Goal: Information Seeking & Learning: Learn about a topic

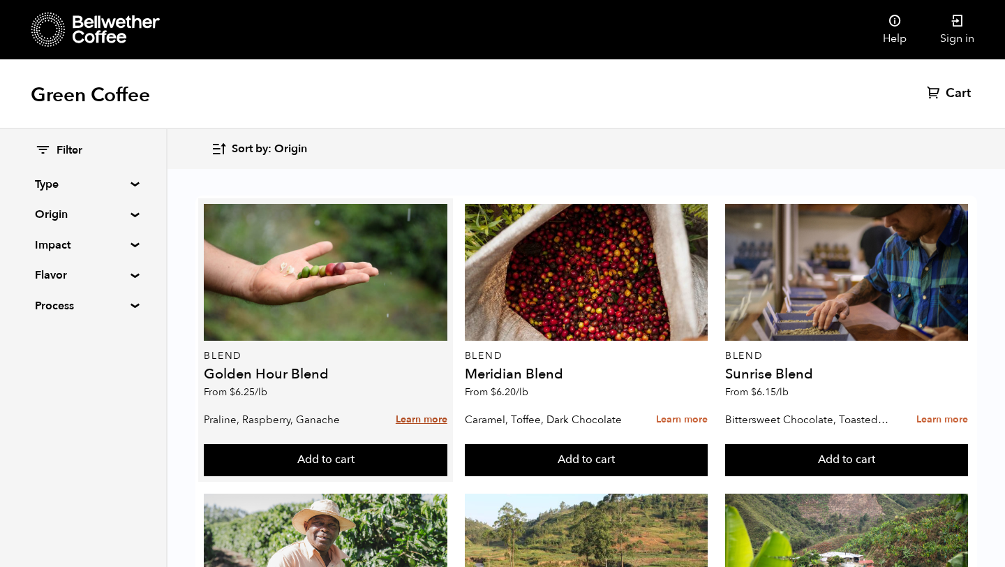
click at [411, 420] on link "Learn more" at bounding box center [422, 420] width 52 height 30
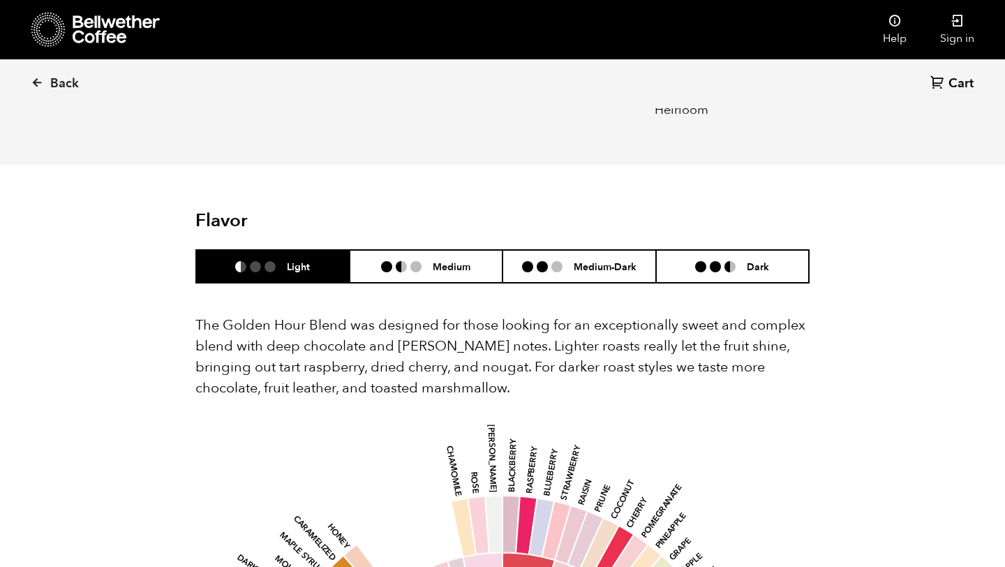
scroll to position [707, 0]
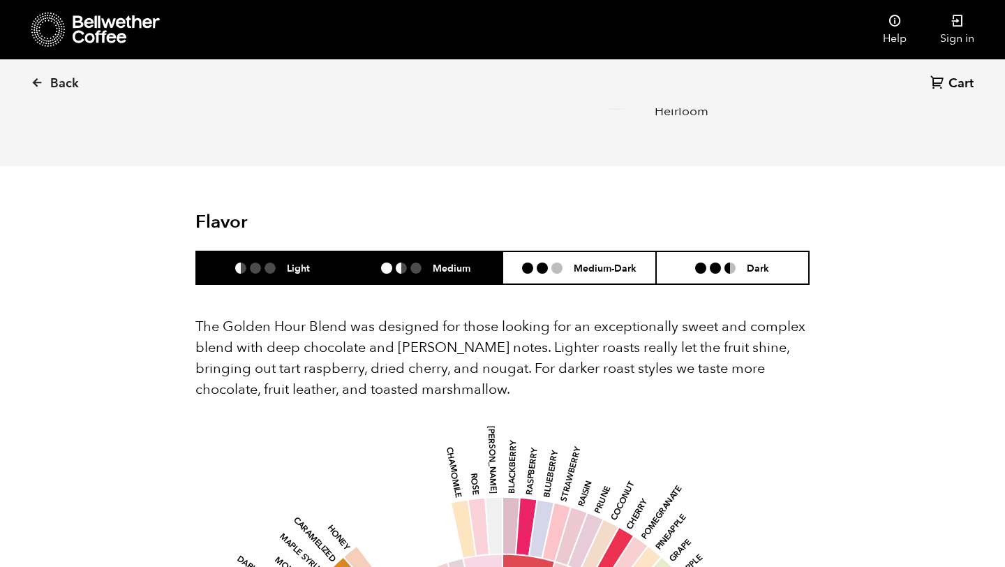
click at [454, 251] on li "Medium" at bounding box center [427, 267] width 154 height 33
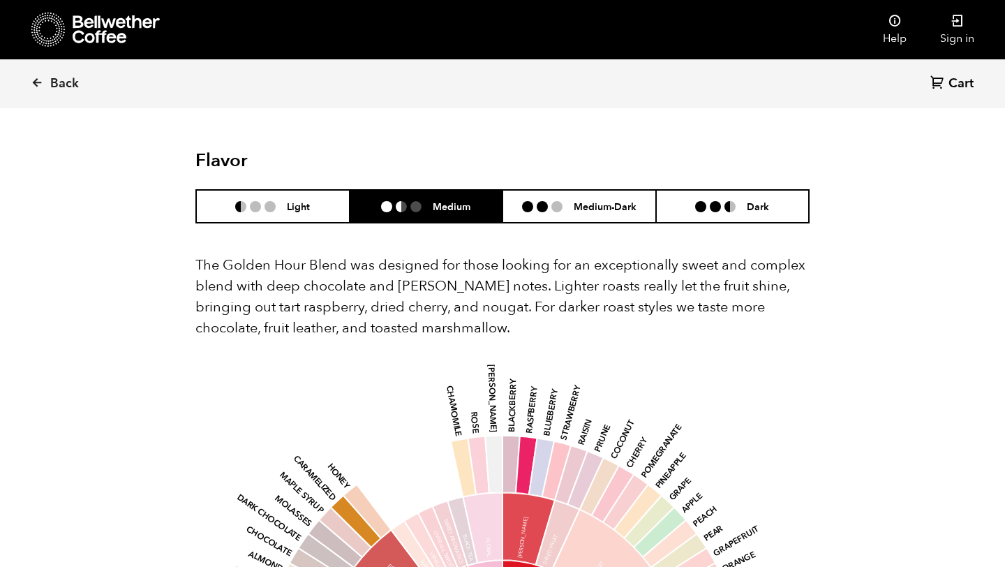
scroll to position [766, 0]
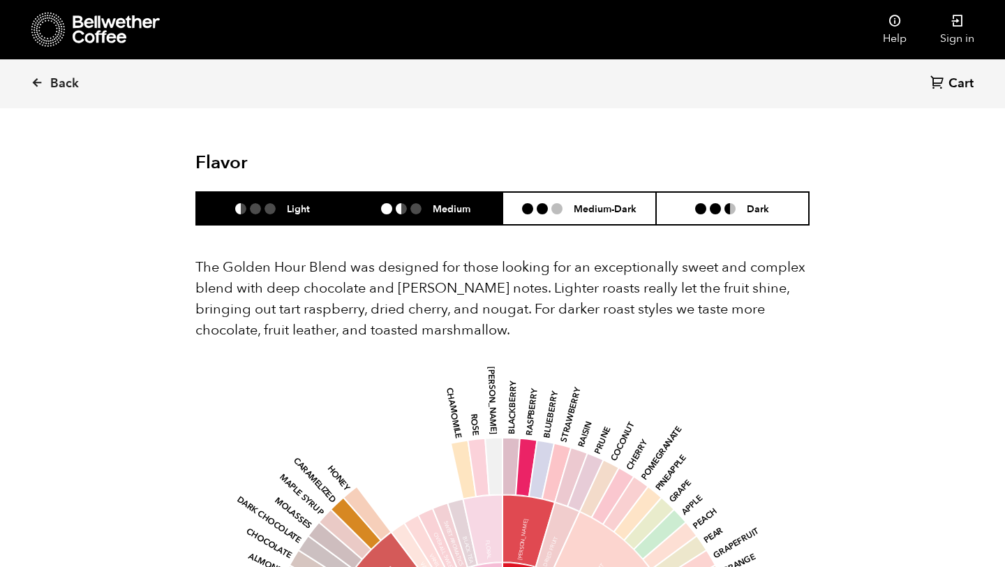
click at [313, 192] on li "Light" at bounding box center [273, 208] width 154 height 33
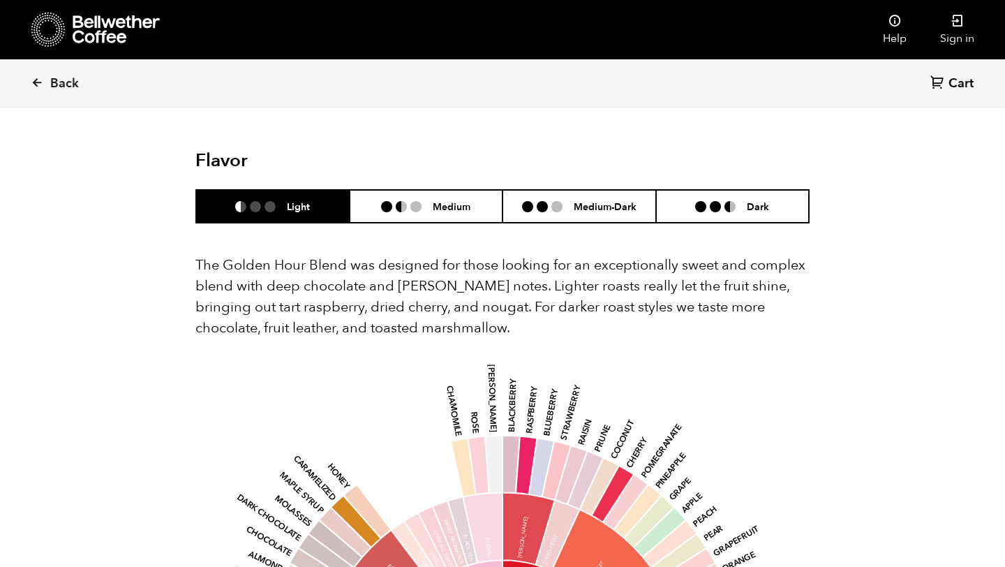
scroll to position [768, 0]
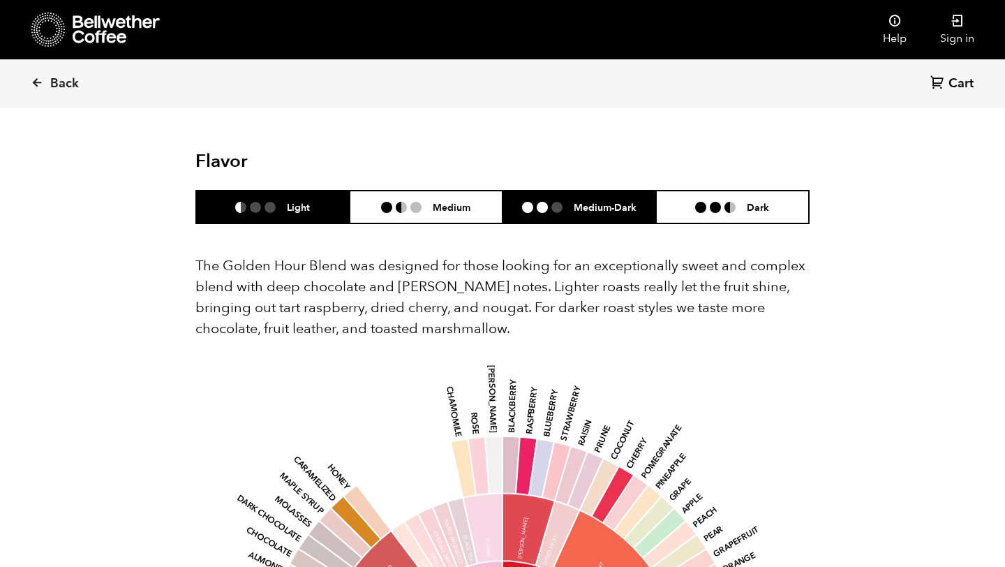
click at [574, 201] on h6 "Medium-Dark" at bounding box center [605, 207] width 63 height 12
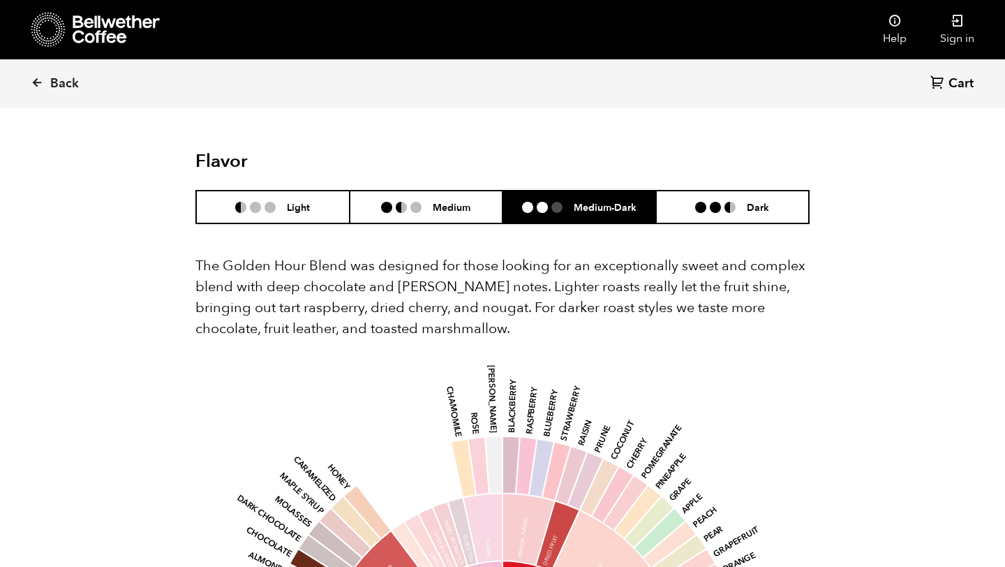
click at [461, 201] on h6 "Medium" at bounding box center [452, 207] width 38 height 12
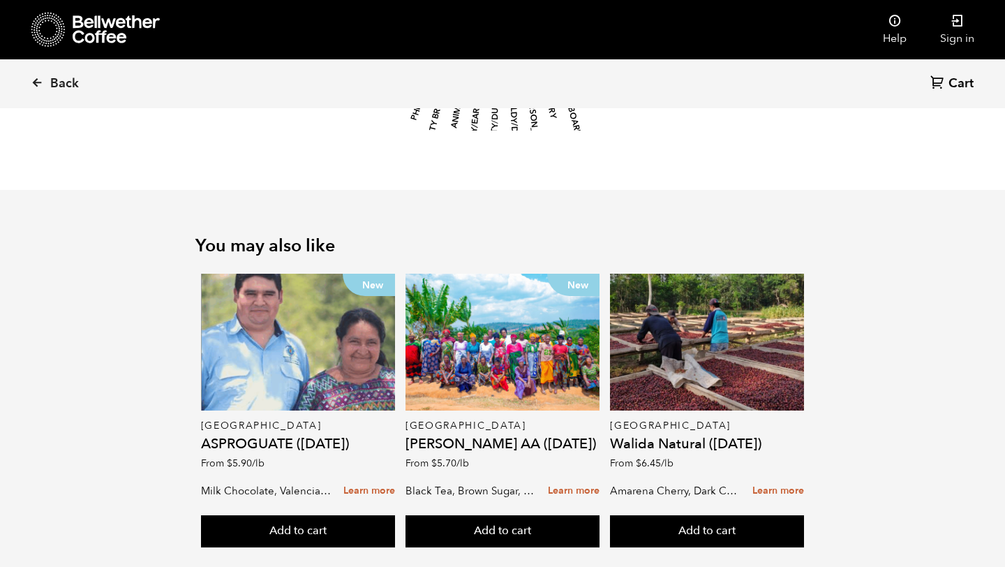
scroll to position [1615, 0]
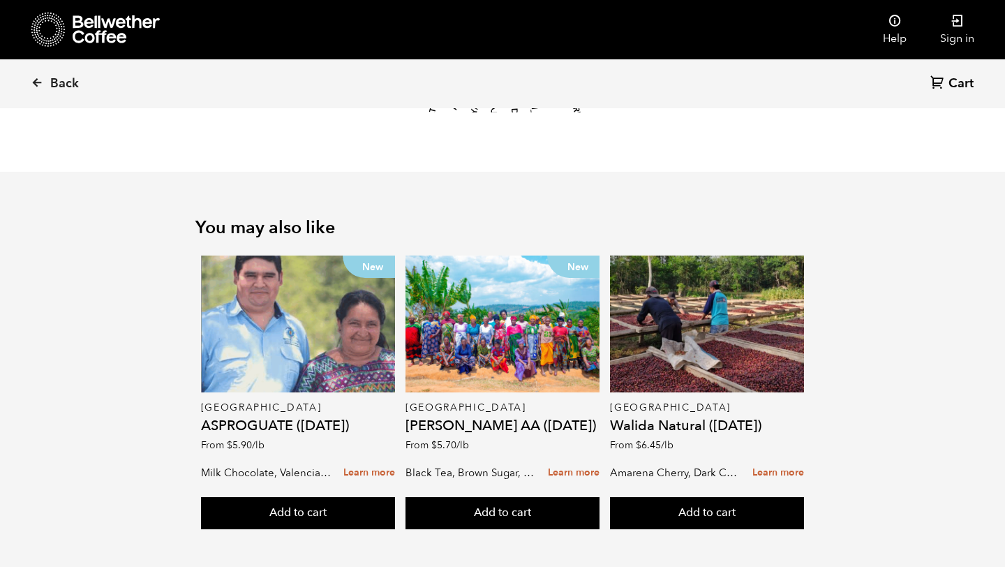
click at [750, 20] on nav "Help Sign in" at bounding box center [624, 29] width 734 height 59
